Goal: Information Seeking & Learning: Learn about a topic

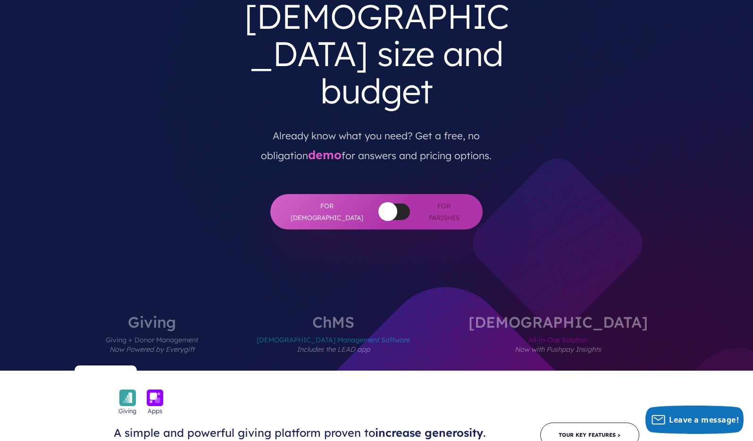
scroll to position [107, 0]
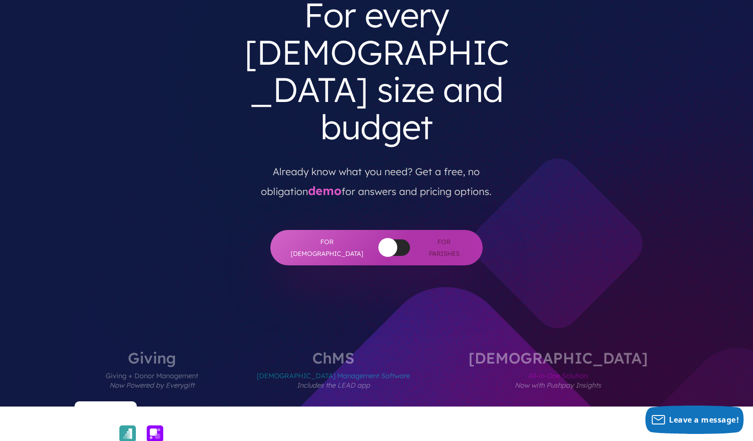
click at [379, 238] on button "button" at bounding box center [388, 247] width 19 height 19
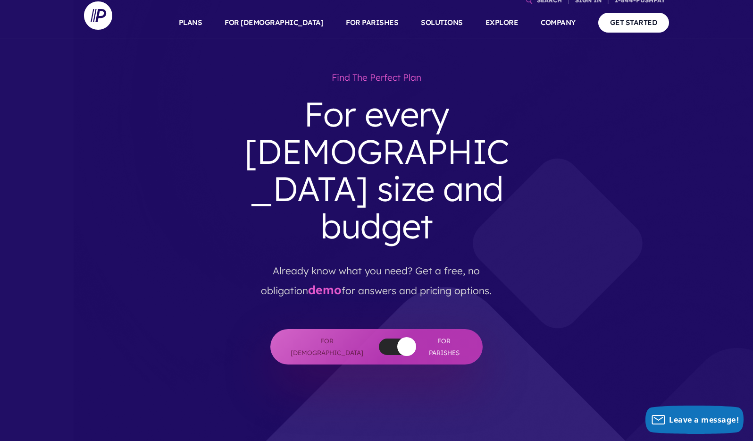
scroll to position [0, 0]
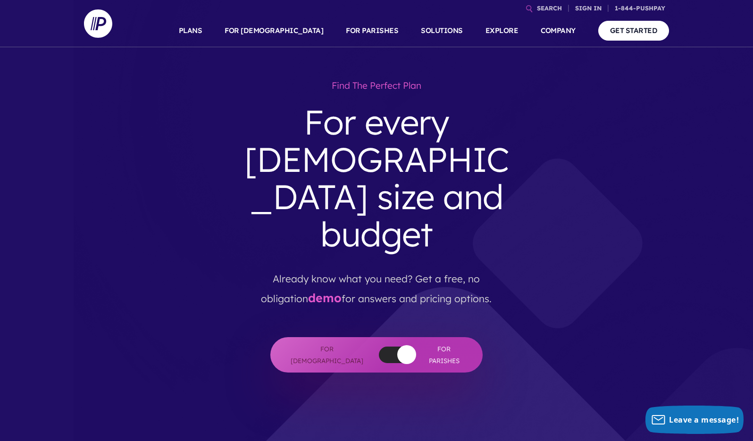
click at [639, 112] on div "Find the perfect plan For every church size and budget Already know what you ne…" at bounding box center [377, 224] width 570 height 297
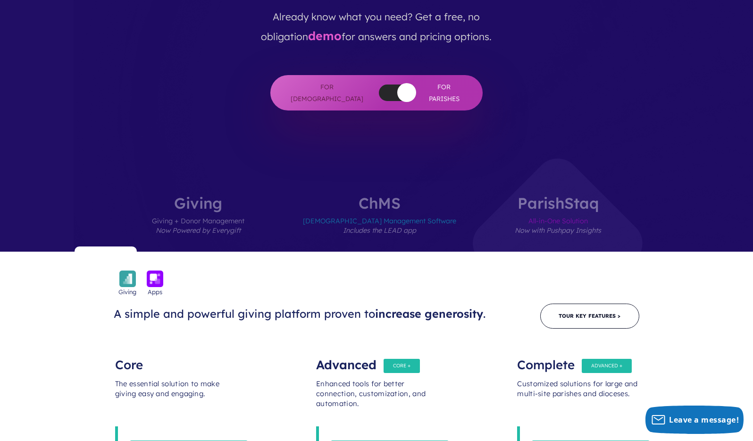
scroll to position [267, 0]
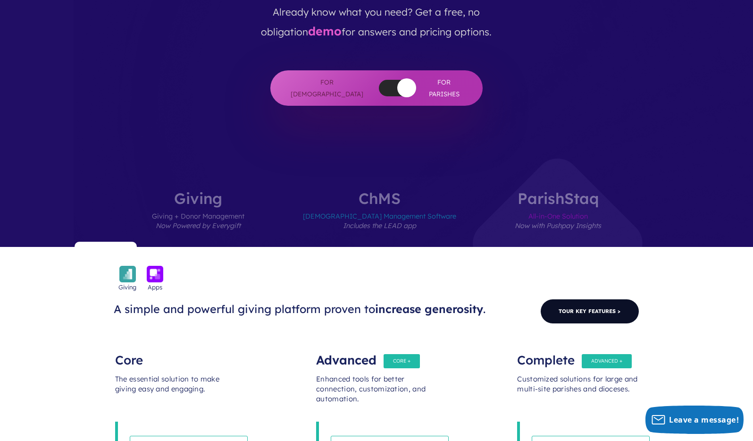
click at [598, 299] on link "Tour Key Features >" at bounding box center [590, 311] width 99 height 25
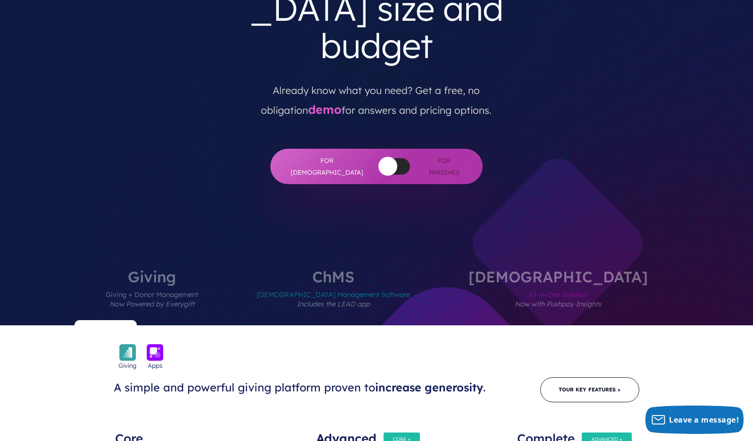
scroll to position [184, 0]
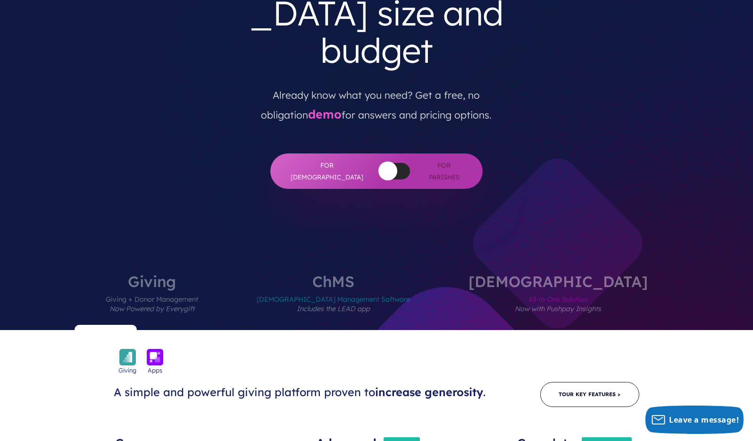
click at [379, 161] on button "button" at bounding box center [388, 170] width 19 height 19
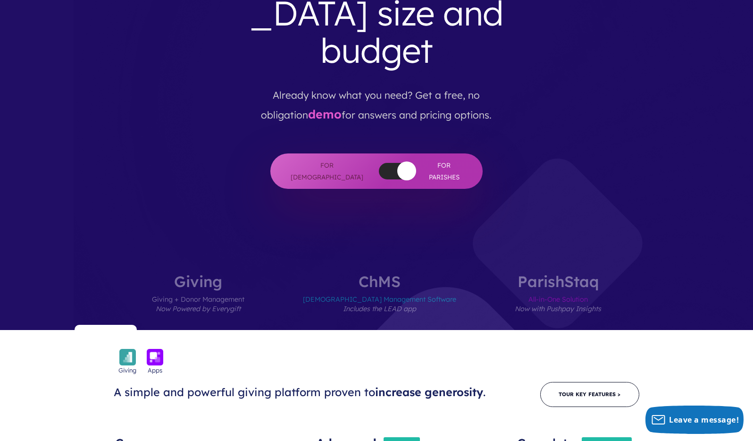
click at [379, 163] on div at bounding box center [394, 171] width 31 height 17
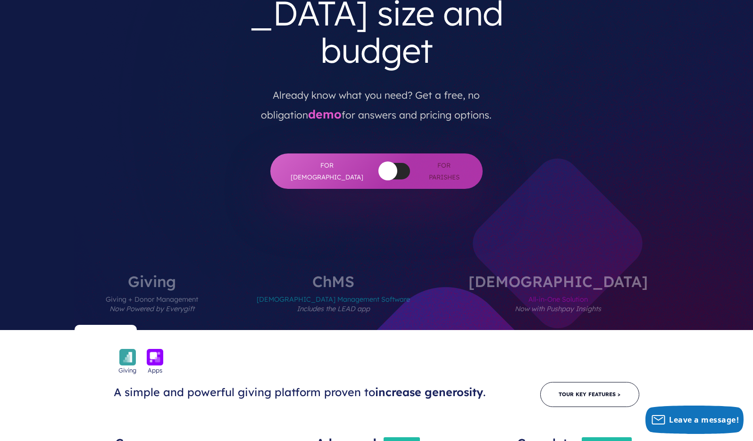
click at [379, 161] on button "button" at bounding box center [388, 170] width 19 height 19
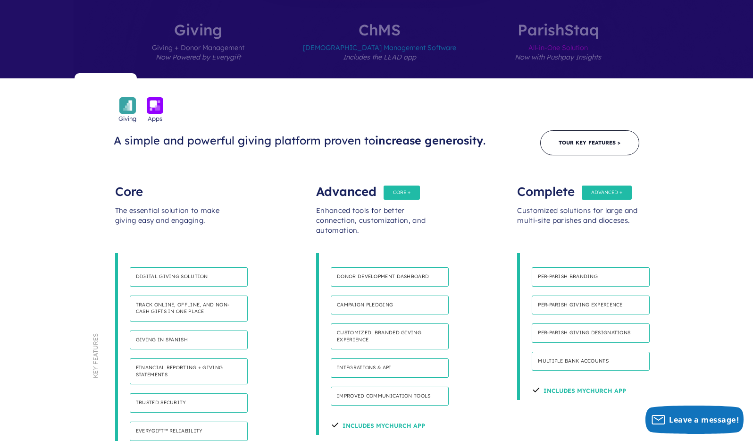
scroll to position [451, 0]
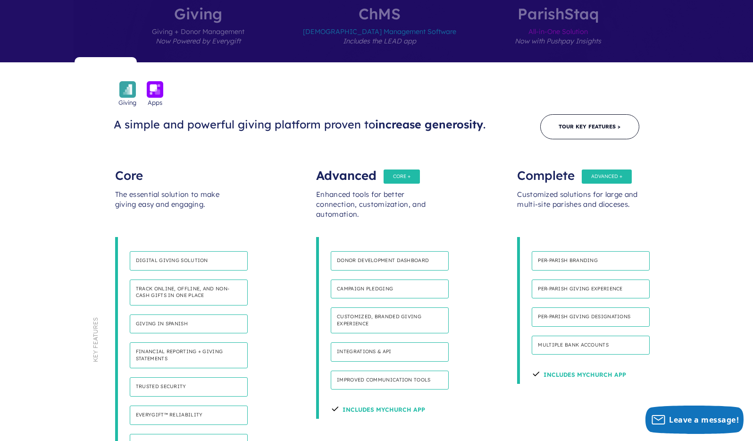
click at [146, 406] on h4 "Everygift™ Reliability" at bounding box center [189, 415] width 118 height 19
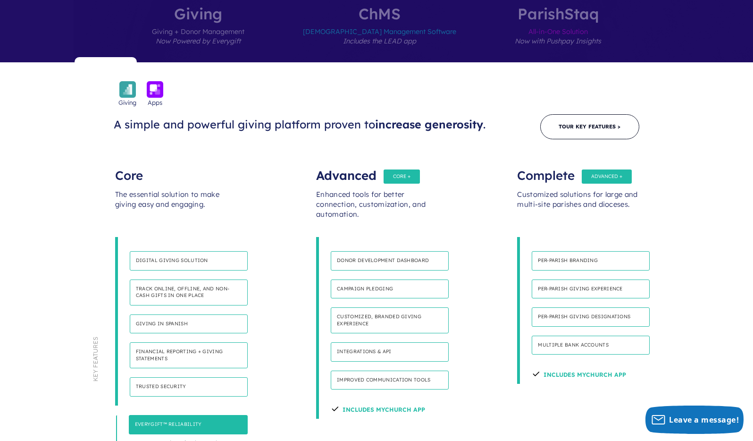
click at [224, 415] on h4 "Everygift™ Reliability" at bounding box center [188, 424] width 119 height 19
click at [274, 333] on div "Core The essential solution to make giving easy and engaging. Digital giving so…" at bounding box center [175, 345] width 201 height 369
click at [176, 415] on h4 "Everygift™ Reliability" at bounding box center [188, 424] width 119 height 19
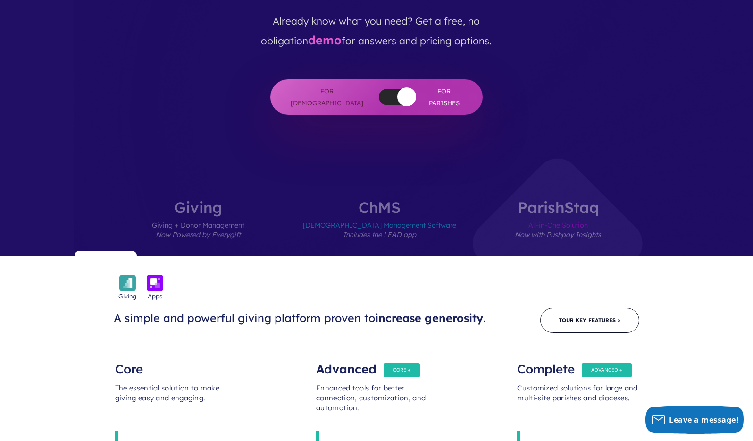
scroll to position [256, 0]
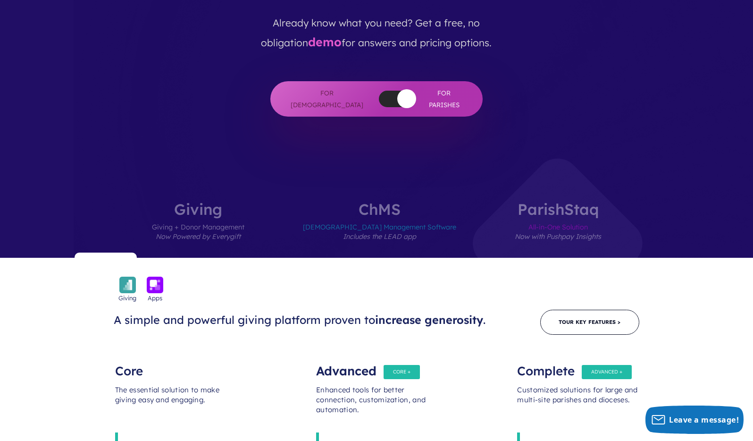
click at [379, 91] on div at bounding box center [394, 99] width 31 height 17
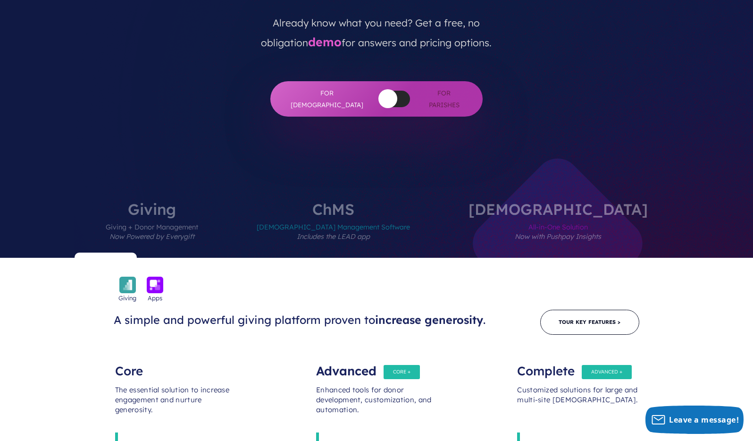
click at [379, 91] on div at bounding box center [394, 99] width 31 height 17
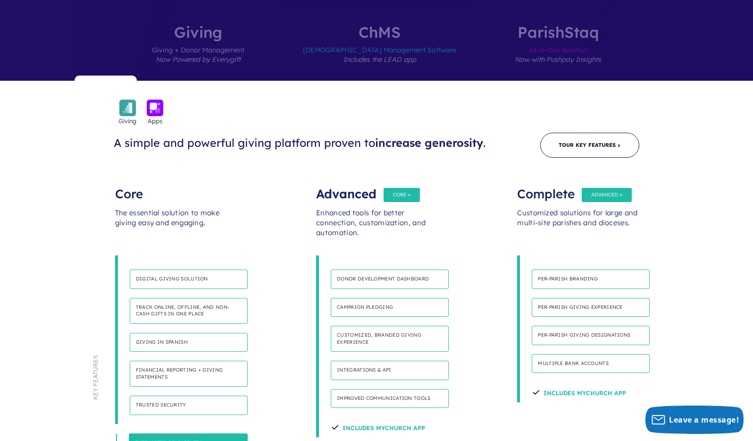
scroll to position [436, 0]
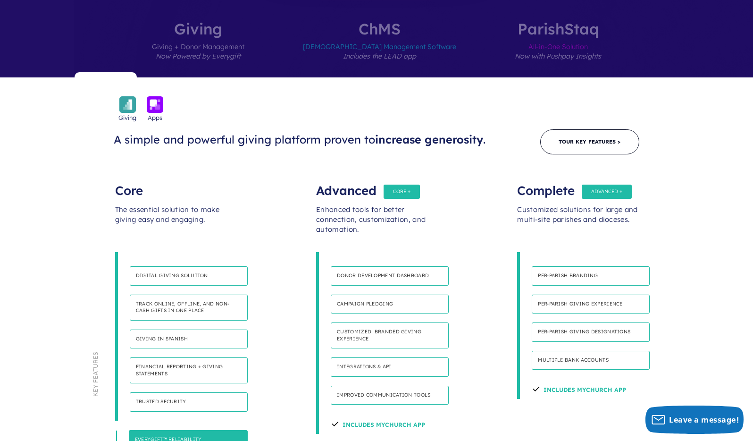
click at [390, 357] on h4 "Integrations & API" at bounding box center [390, 366] width 118 height 19
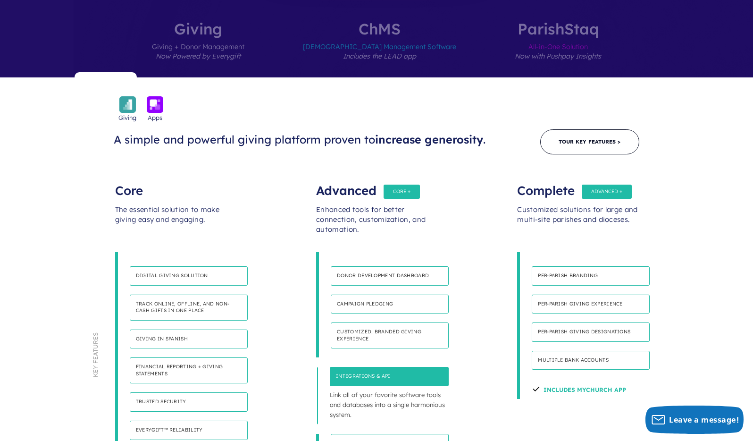
click at [591, 266] on h4 "Per-parish branding" at bounding box center [591, 275] width 118 height 19
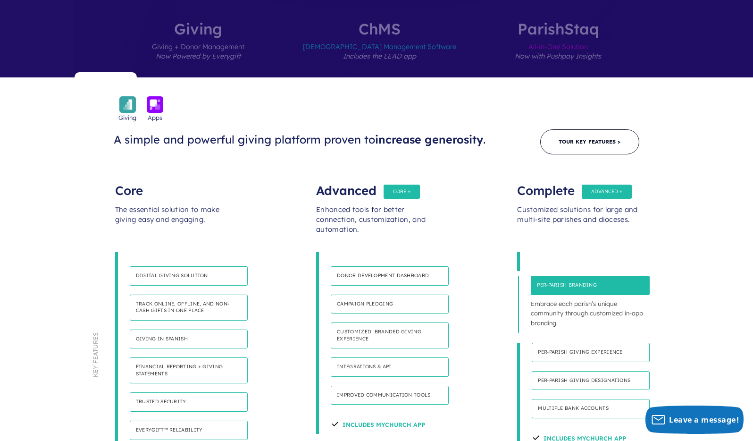
click at [592, 276] on h4 "Per-parish branding" at bounding box center [590, 285] width 119 height 19
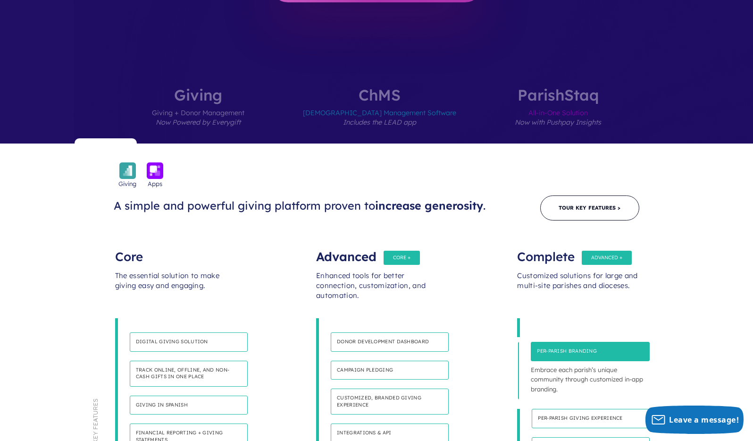
scroll to position [119, 0]
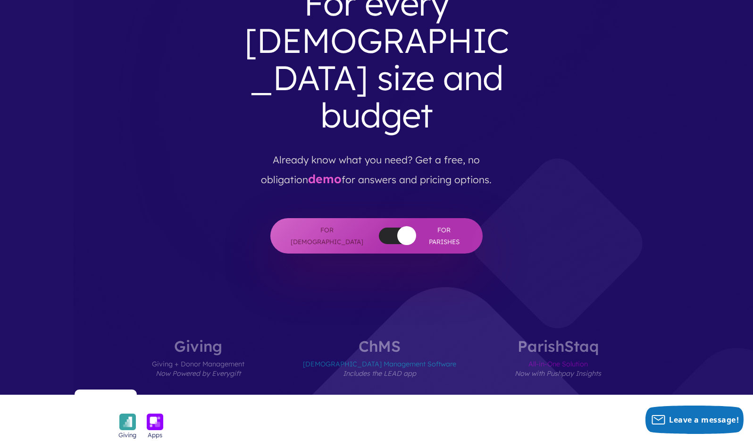
click at [375, 354] on span "Church Management Software Includes the LEAD app" at bounding box center [379, 374] width 153 height 41
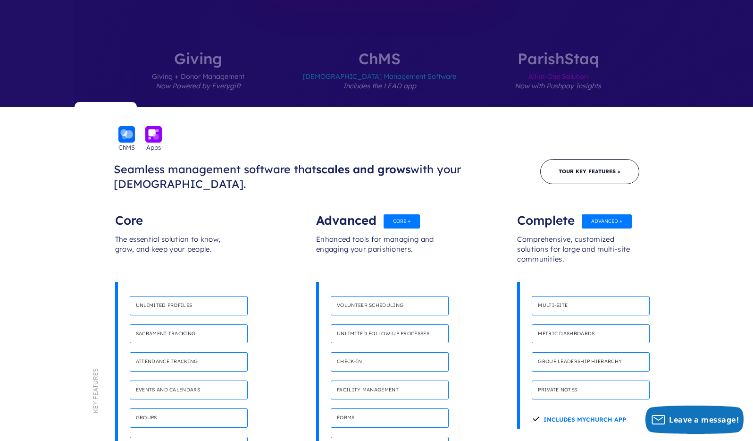
scroll to position [357, 0]
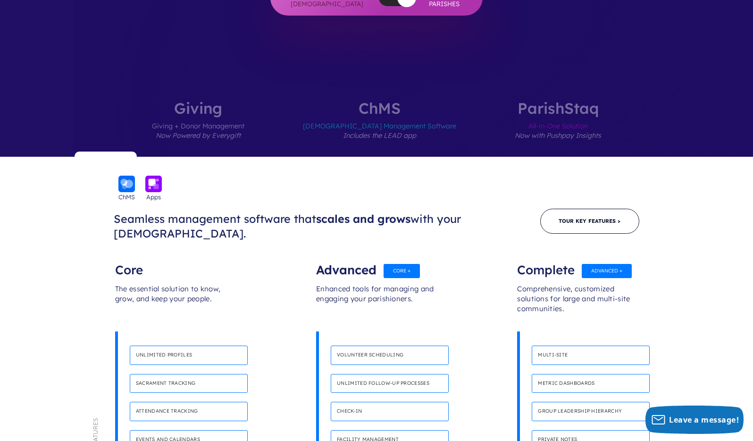
click at [228, 101] on label "Giving Giving + Donor Management Now Powered by Everygift" at bounding box center [198, 129] width 149 height 56
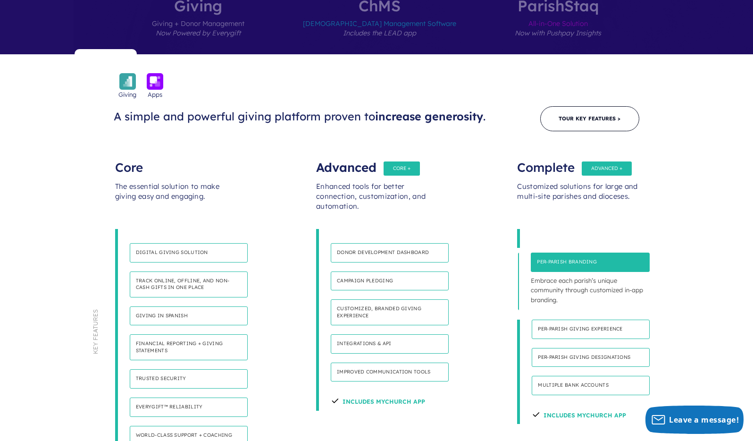
scroll to position [139, 0]
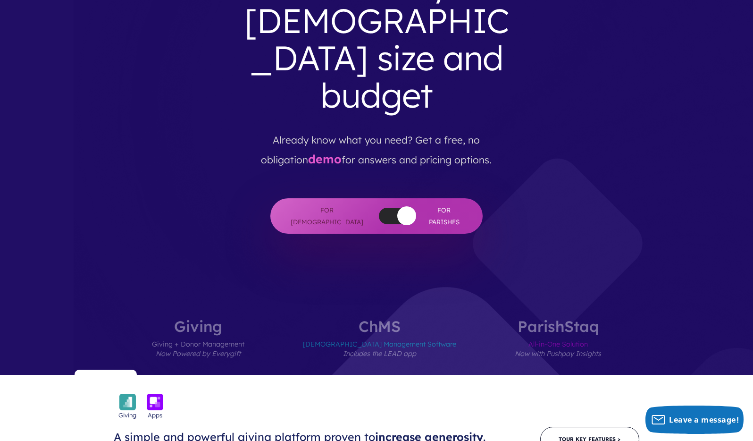
click at [391, 349] on em "Includes the LEAD app" at bounding box center [379, 353] width 73 height 8
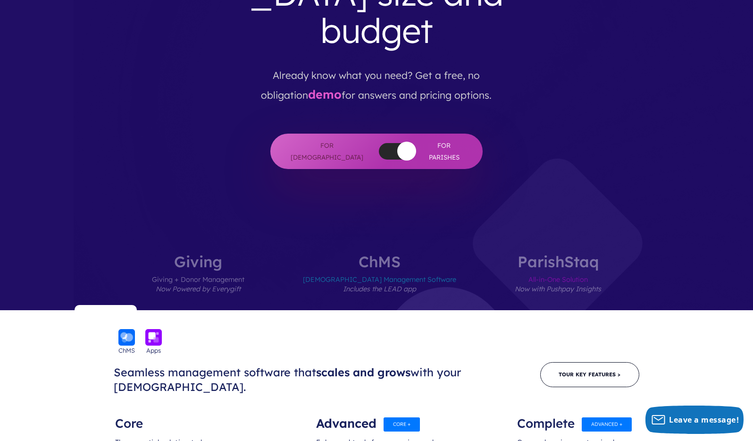
scroll to position [470, 0]
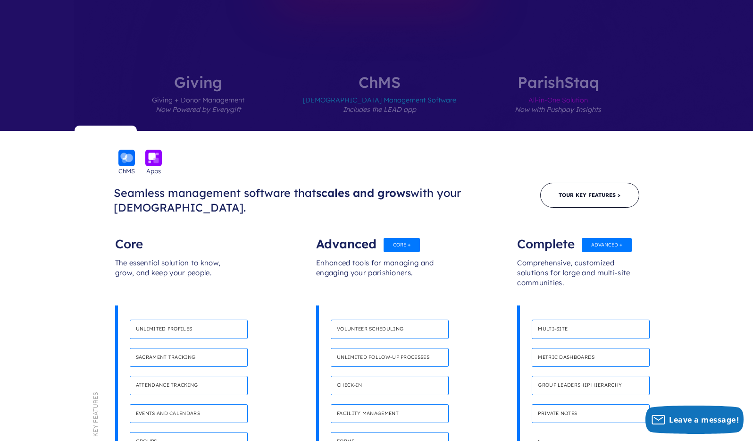
click at [524, 90] on span "All-in-One Solution Now with Pushpay Insights" at bounding box center [558, 110] width 86 height 41
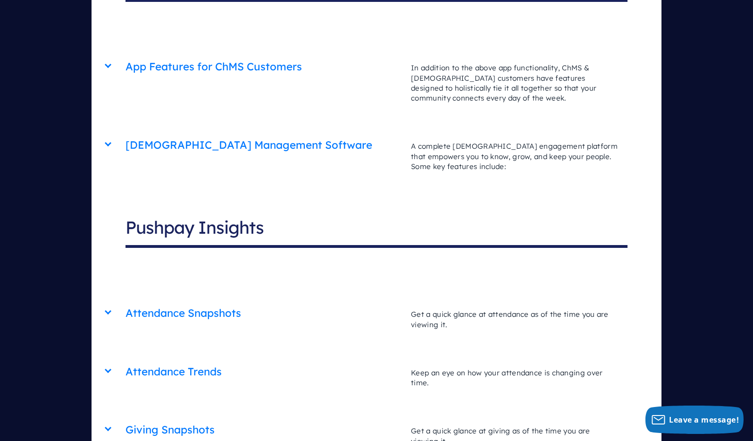
scroll to position [3289, 0]
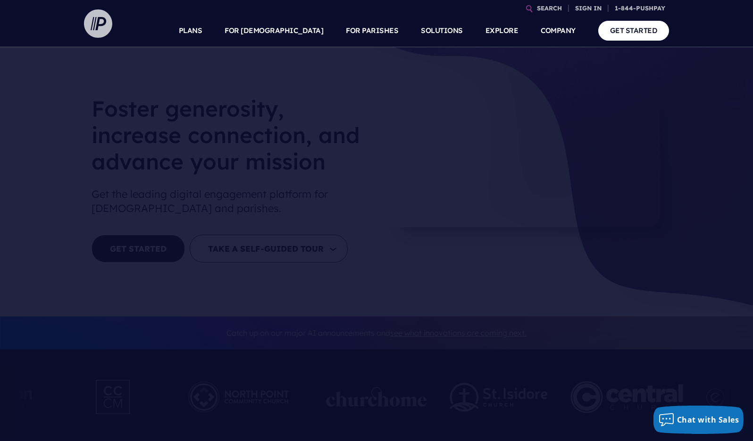
click at [98, 27] on img at bounding box center [98, 23] width 28 height 28
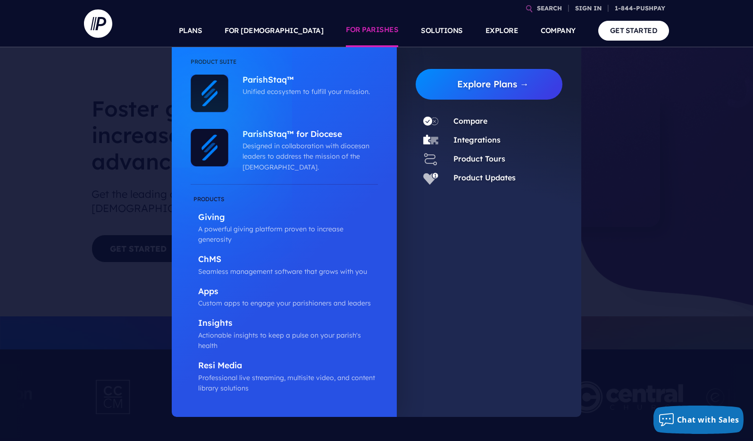
click at [372, 38] on link "FOR PARISHES" at bounding box center [372, 30] width 52 height 33
click at [485, 158] on link "Product Tours" at bounding box center [480, 158] width 52 height 9
